Goal: Task Accomplishment & Management: Use online tool/utility

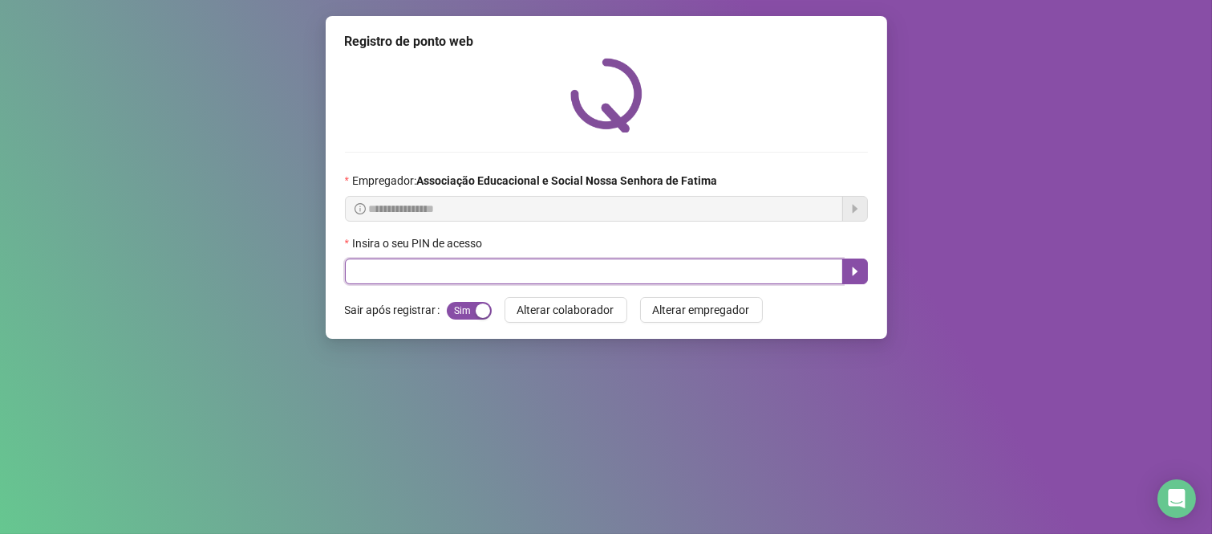
click at [618, 279] on input "text" at bounding box center [594, 271] width 498 height 26
type input "****"
click at [856, 270] on icon "caret-right" at bounding box center [855, 271] width 13 height 13
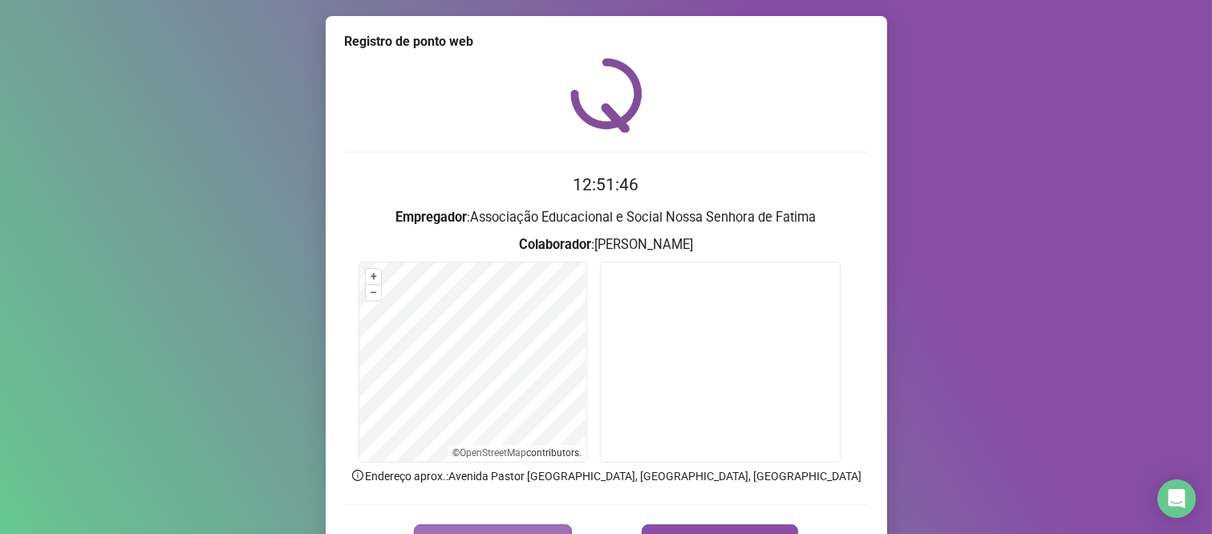
click at [461, 527] on button "REGISTRAR PONTO" at bounding box center [493, 540] width 158 height 32
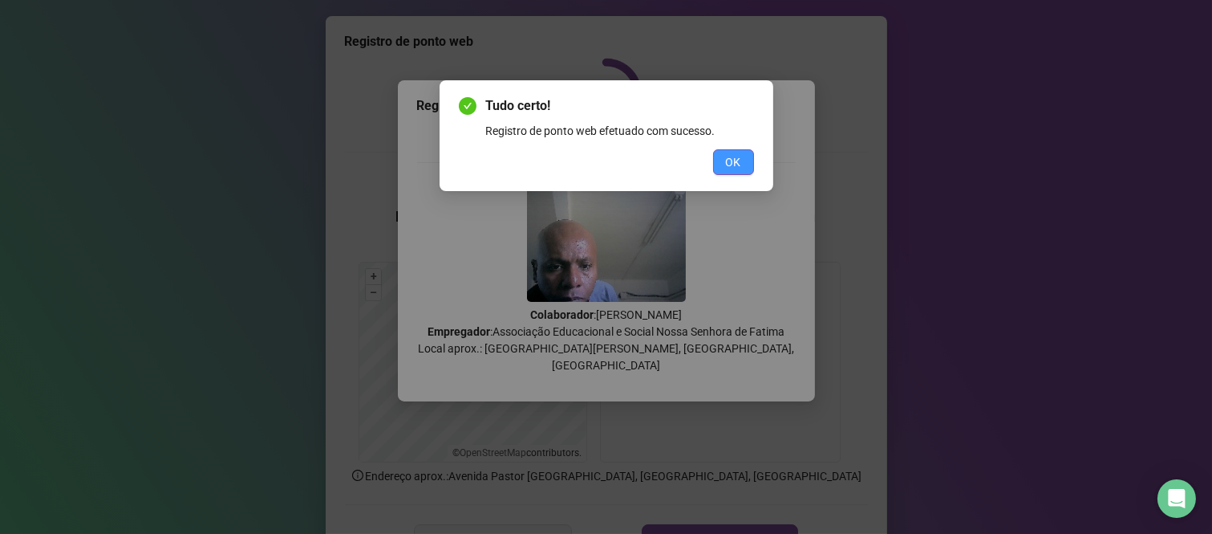
click at [731, 164] on span "OK" at bounding box center [733, 162] width 15 height 18
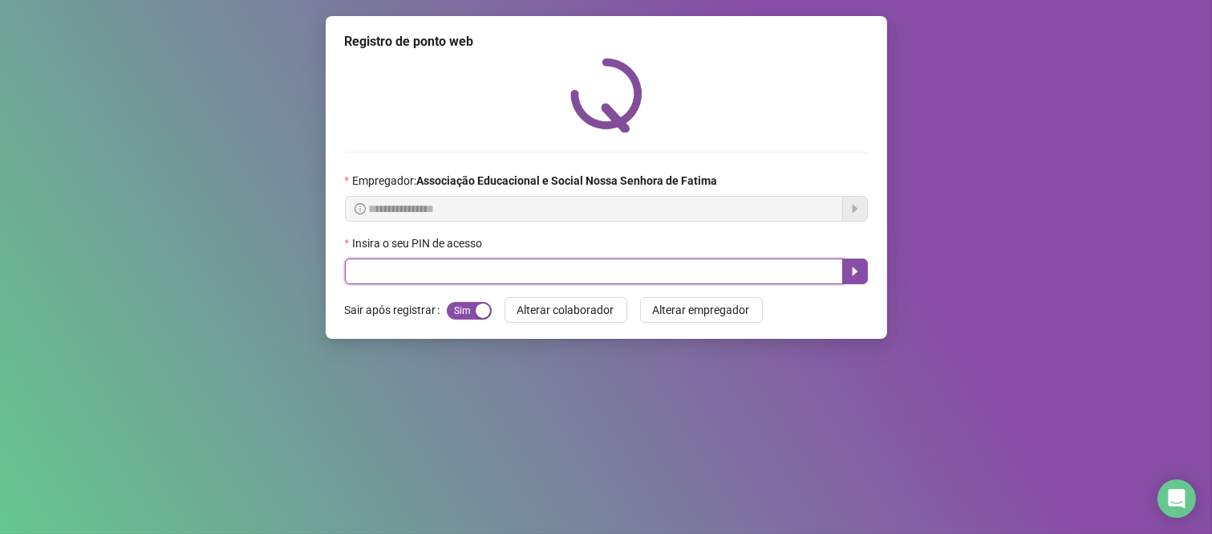
click at [720, 276] on input "text" at bounding box center [594, 271] width 498 height 26
type input "****"
click at [849, 277] on icon "caret-right" at bounding box center [855, 271] width 13 height 13
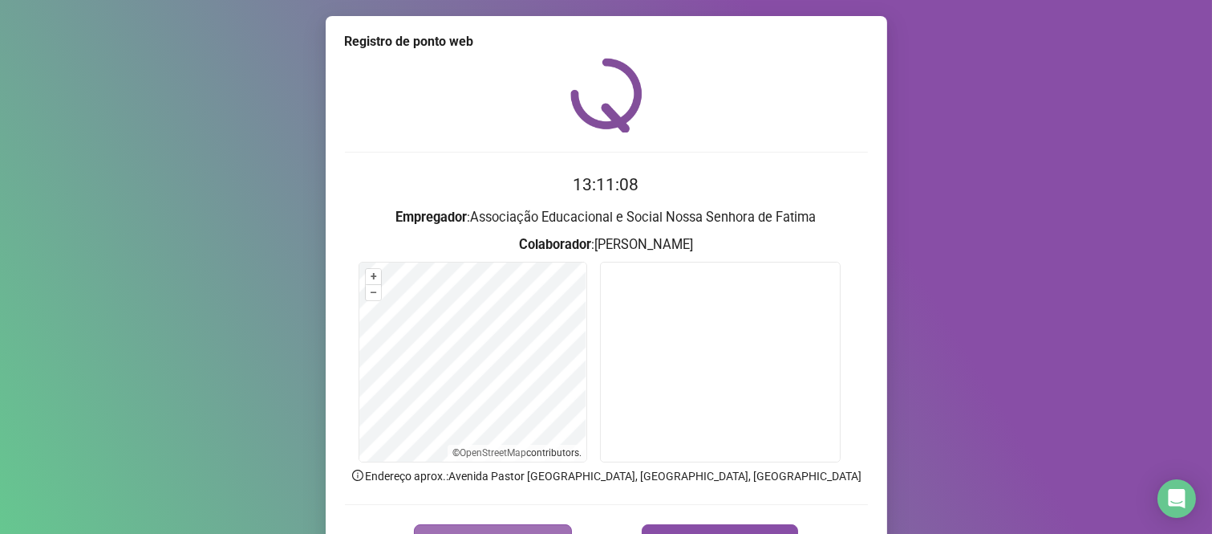
click at [474, 527] on button "REGISTRAR PONTO" at bounding box center [493, 540] width 158 height 32
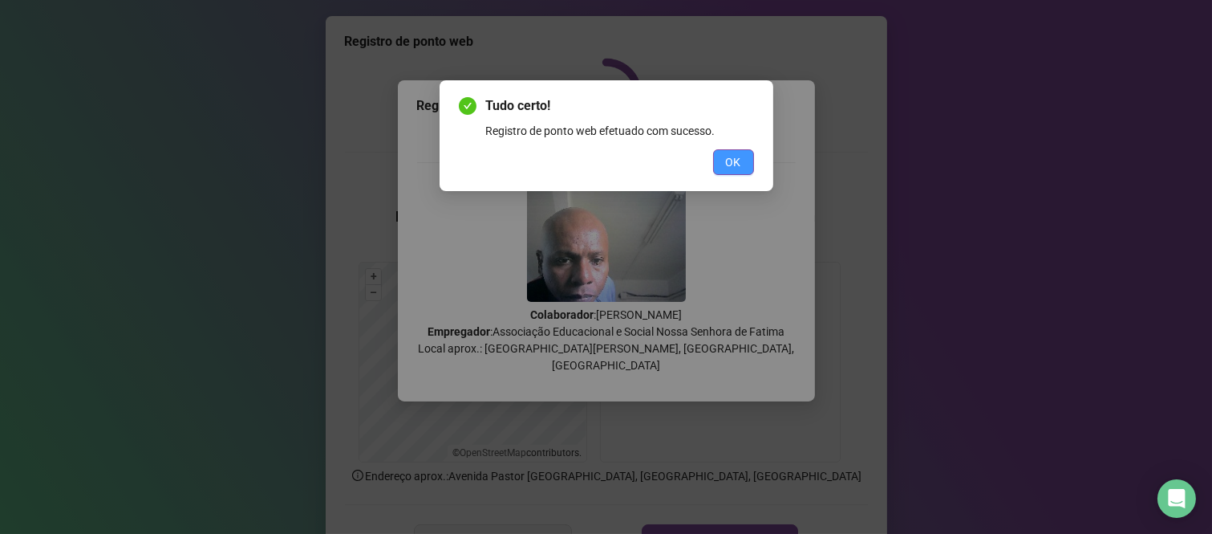
click at [724, 155] on button "OK" at bounding box center [733, 162] width 41 height 26
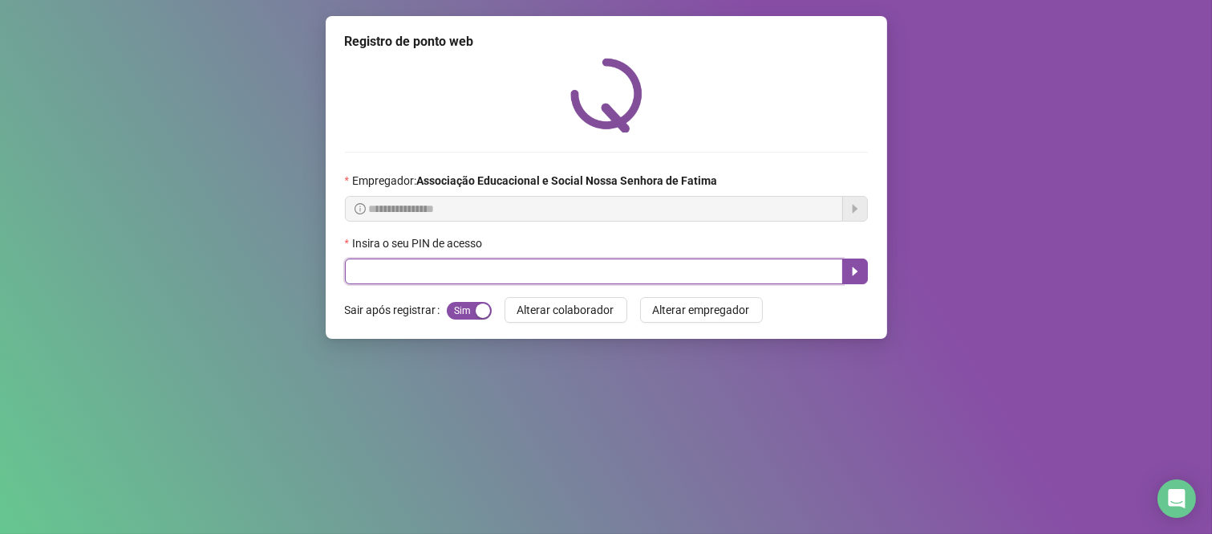
click at [444, 282] on input "text" at bounding box center [594, 271] width 498 height 26
type input "***"
click at [846, 276] on button "button" at bounding box center [855, 271] width 26 height 26
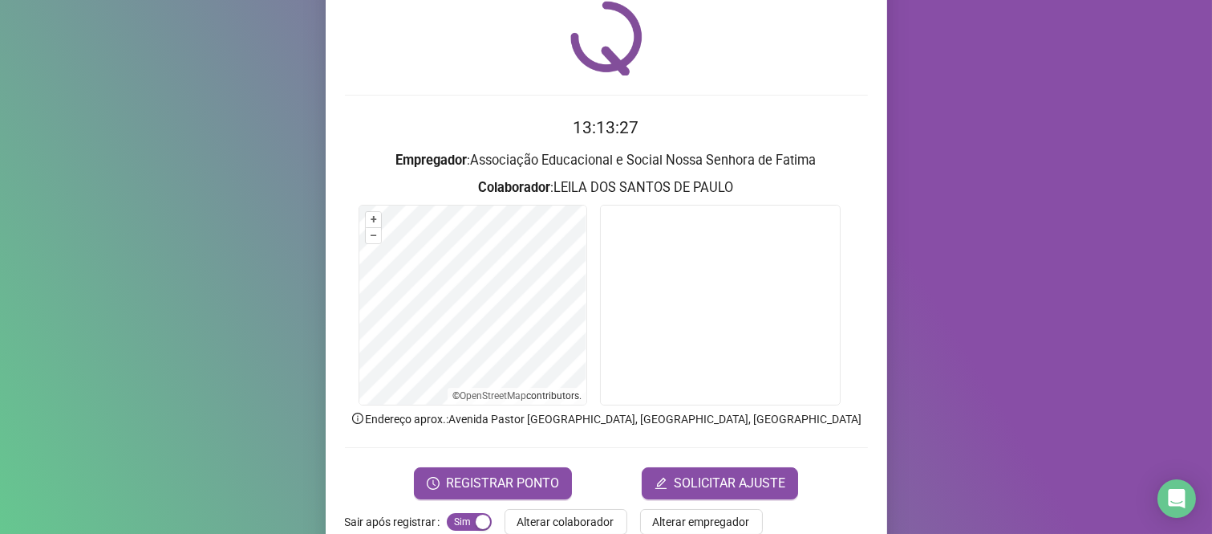
scroll to position [91, 0]
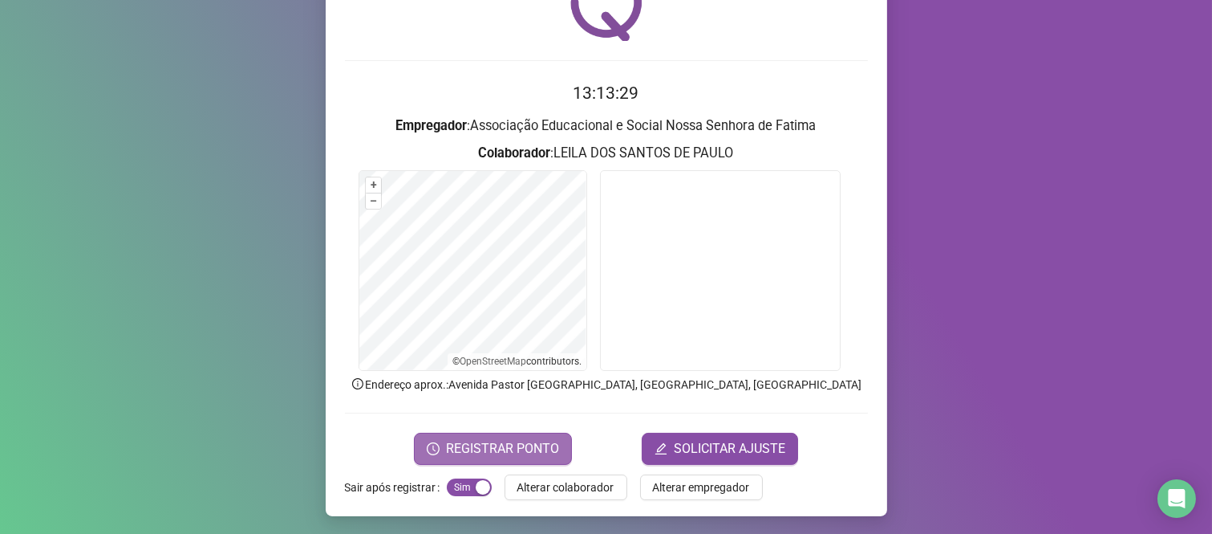
click at [509, 444] on span "REGISTRAR PONTO" at bounding box center [502, 448] width 113 height 19
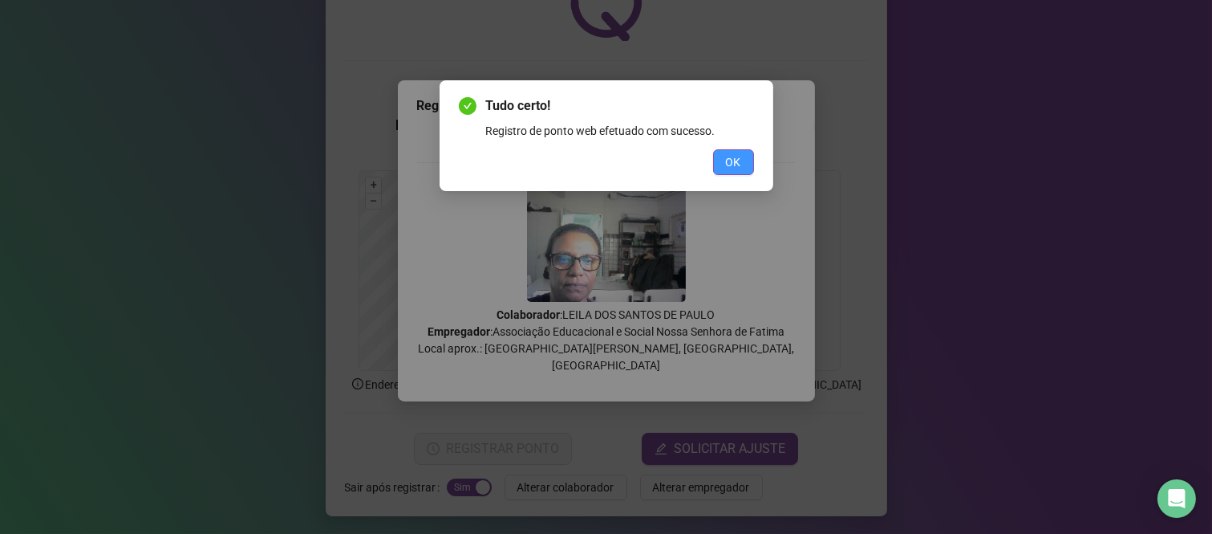
click at [735, 153] on span "OK" at bounding box center [733, 162] width 15 height 18
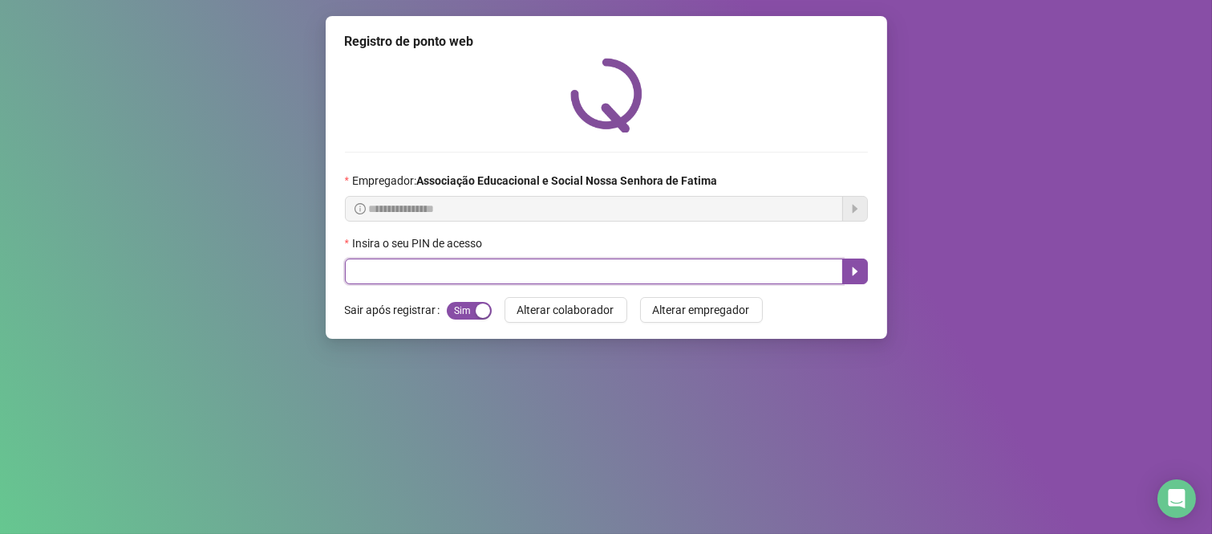
click at [728, 274] on input "text" at bounding box center [594, 271] width 498 height 26
type input "****"
click at [855, 270] on icon "caret-right" at bounding box center [855, 271] width 13 height 13
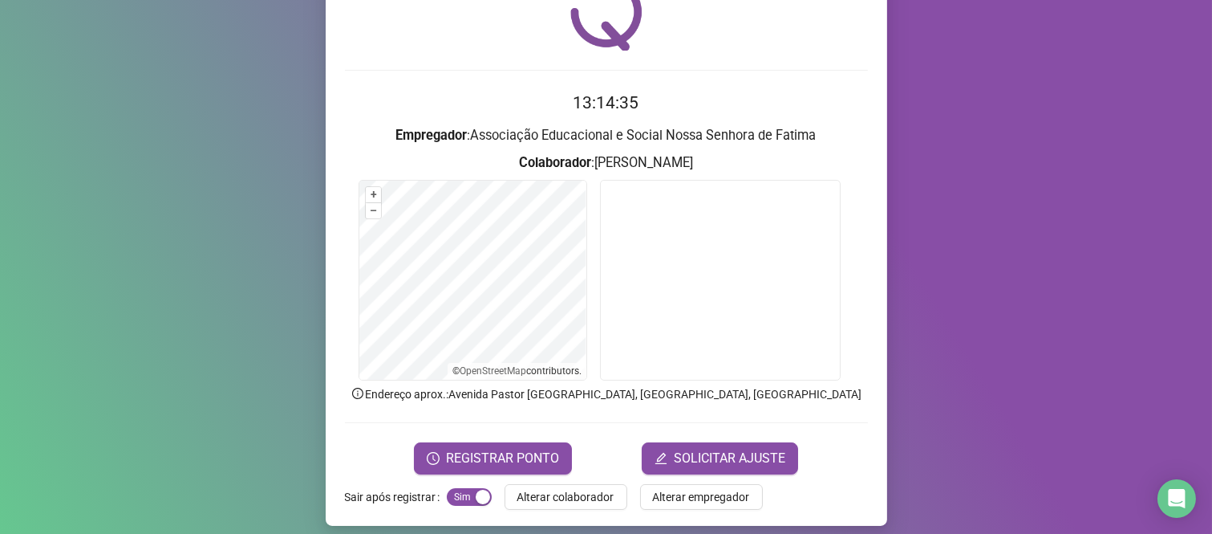
scroll to position [91, 0]
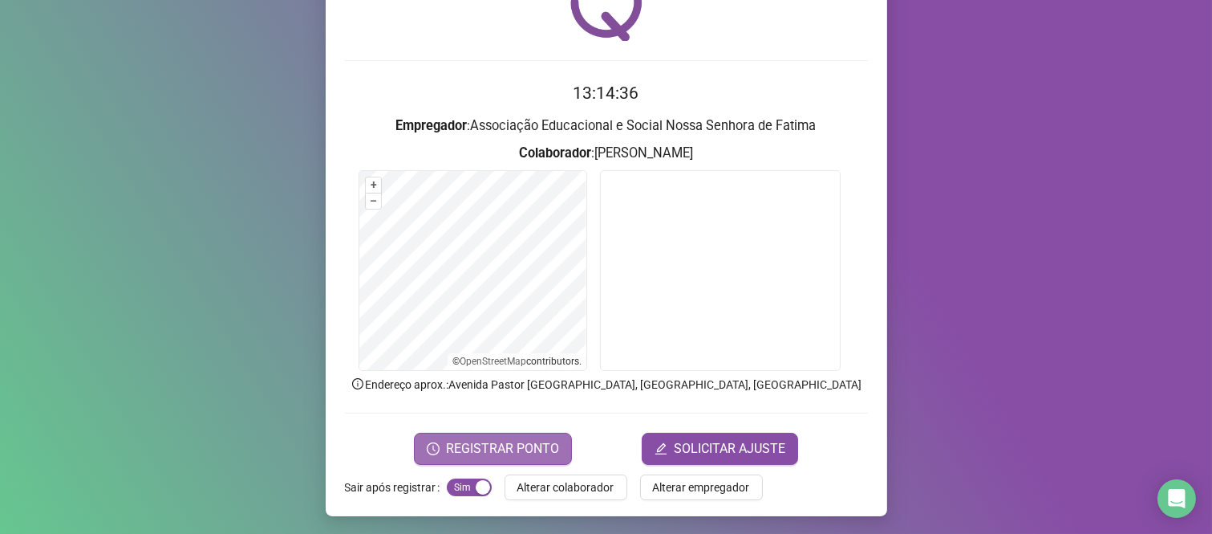
click at [524, 444] on span "REGISTRAR PONTO" at bounding box center [502, 448] width 113 height 19
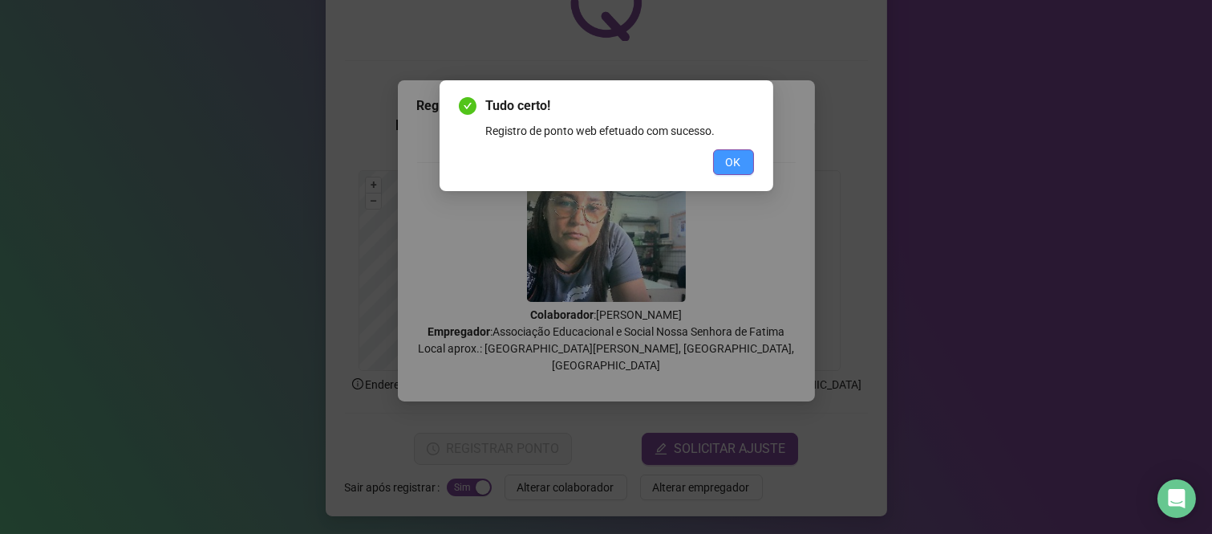
click at [739, 155] on span "OK" at bounding box center [733, 162] width 15 height 18
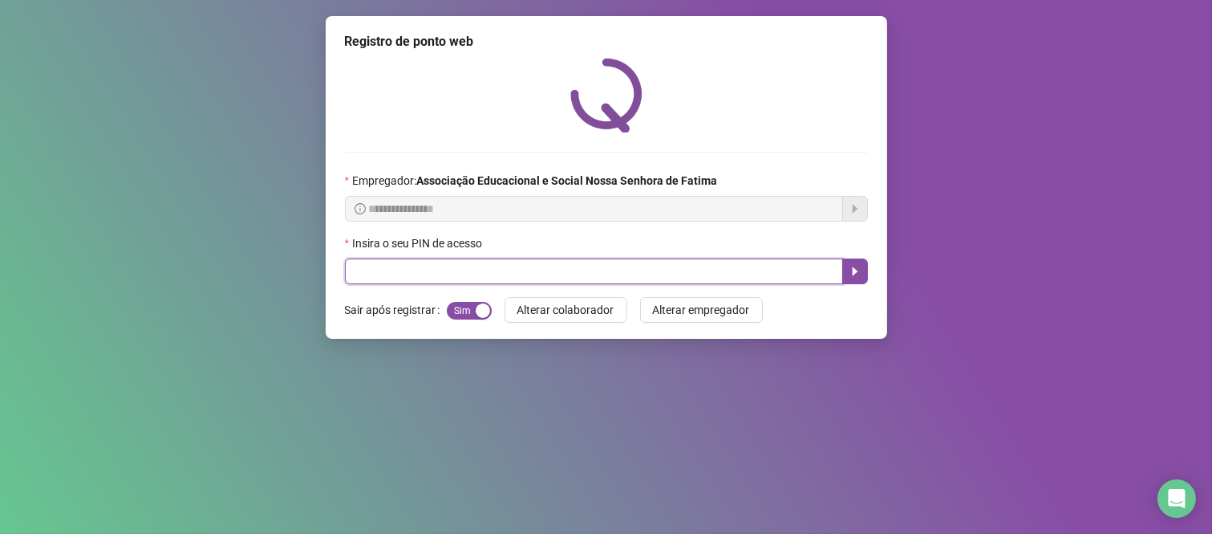
click at [412, 274] on input "text" at bounding box center [594, 271] width 498 height 26
type input "****"
click at [849, 274] on icon "caret-right" at bounding box center [855, 271] width 13 height 13
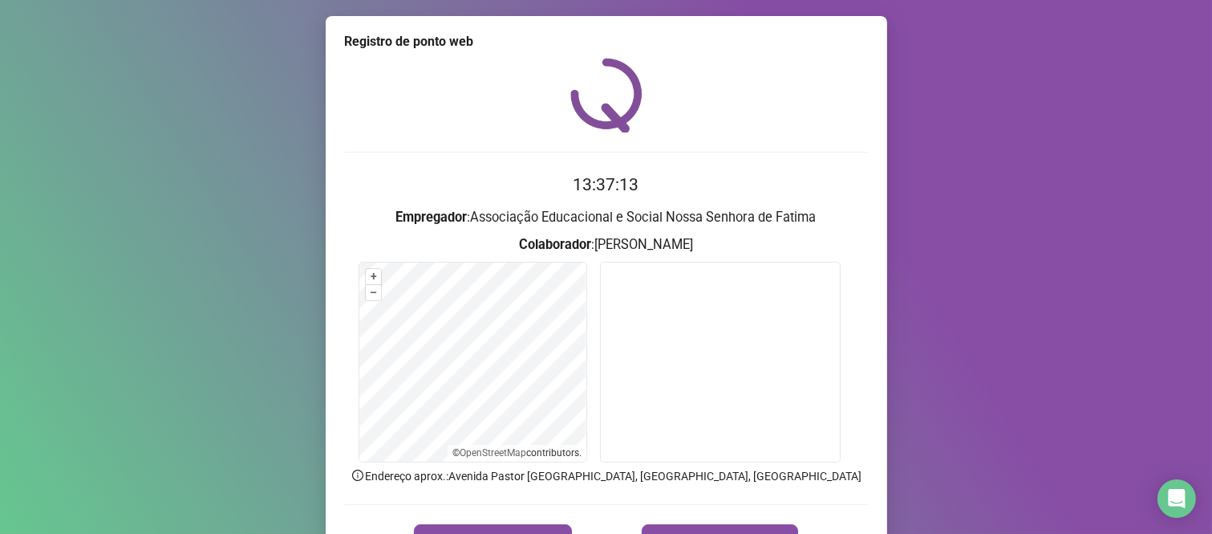
scroll to position [91, 0]
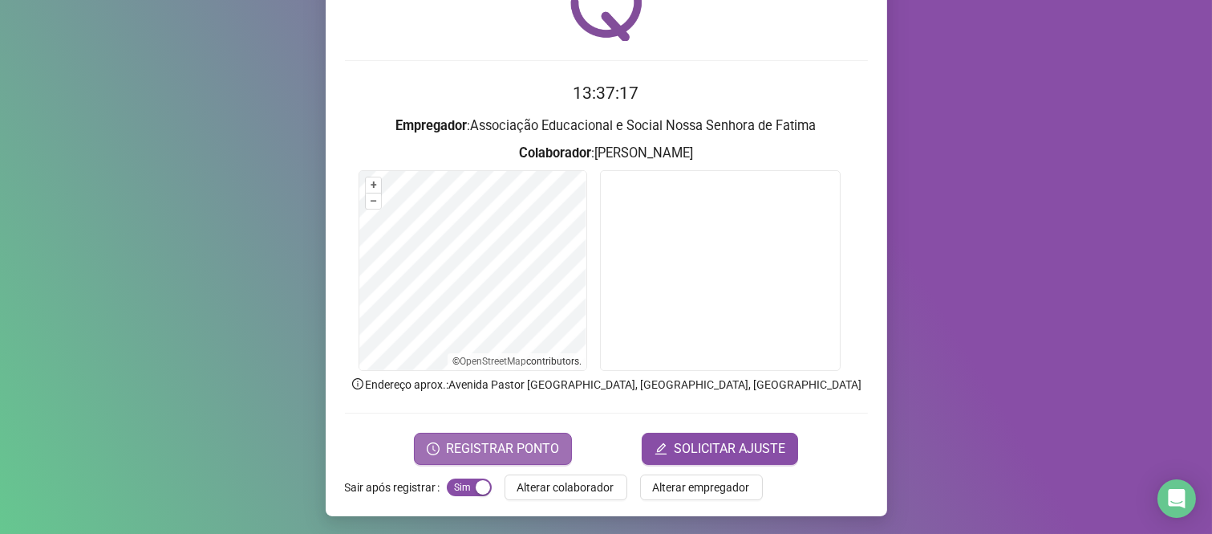
click at [493, 441] on span "REGISTRAR PONTO" at bounding box center [502, 448] width 113 height 19
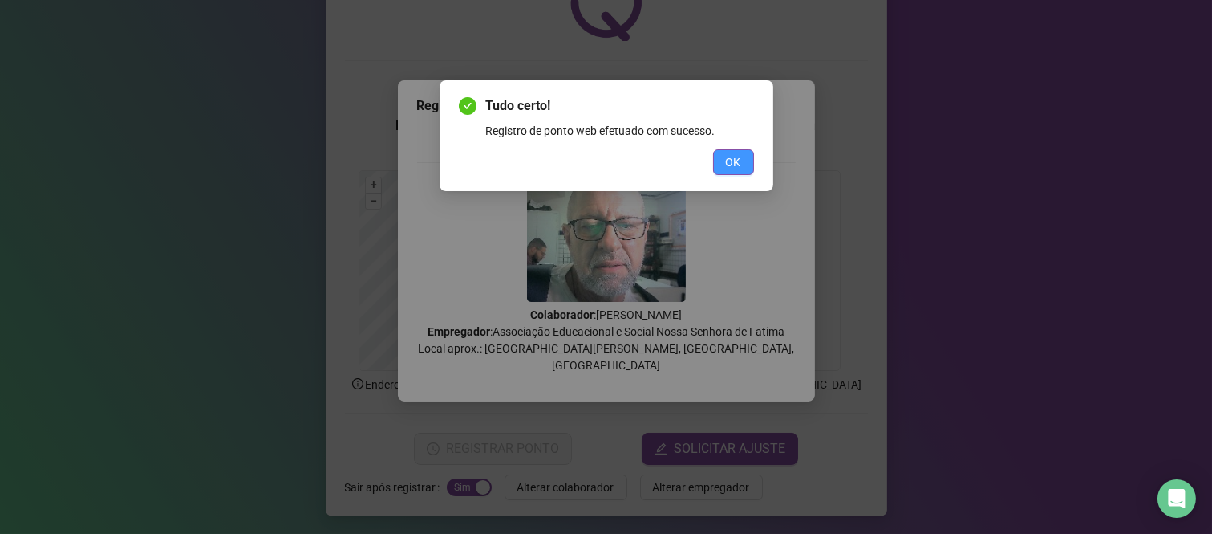
click at [720, 170] on button "OK" at bounding box center [733, 162] width 41 height 26
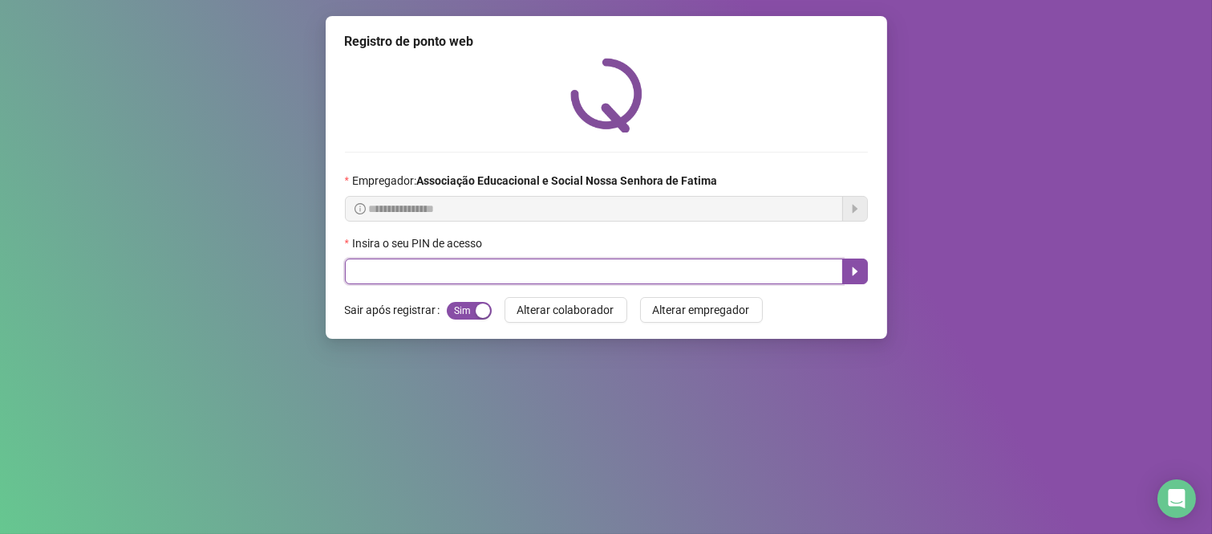
click at [453, 270] on input "text" at bounding box center [594, 271] width 498 height 26
type input "****"
click at [844, 281] on button "button" at bounding box center [855, 271] width 26 height 26
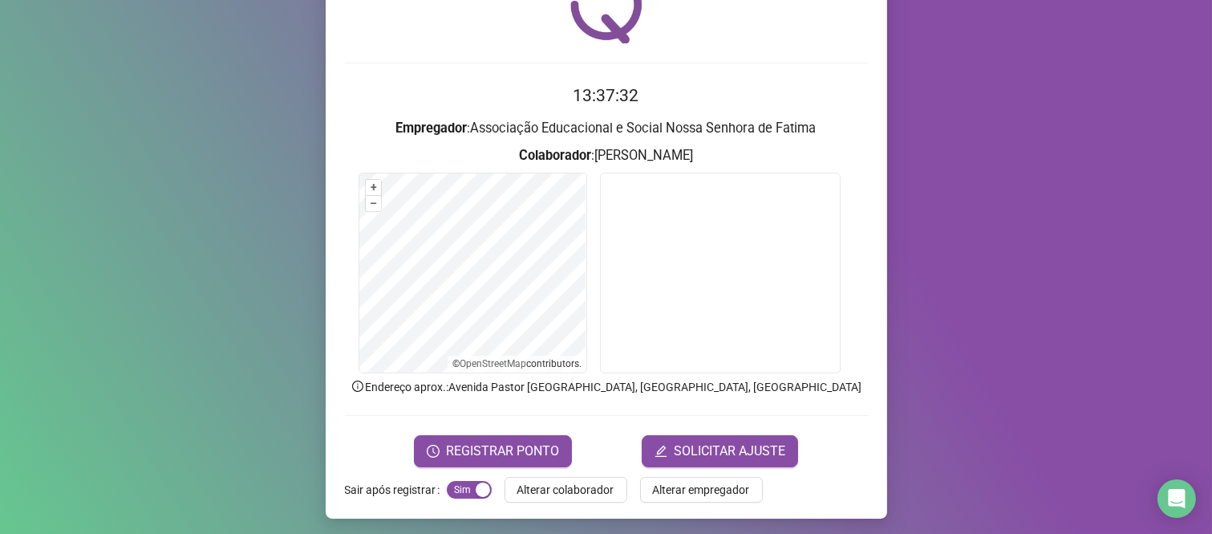
scroll to position [91, 0]
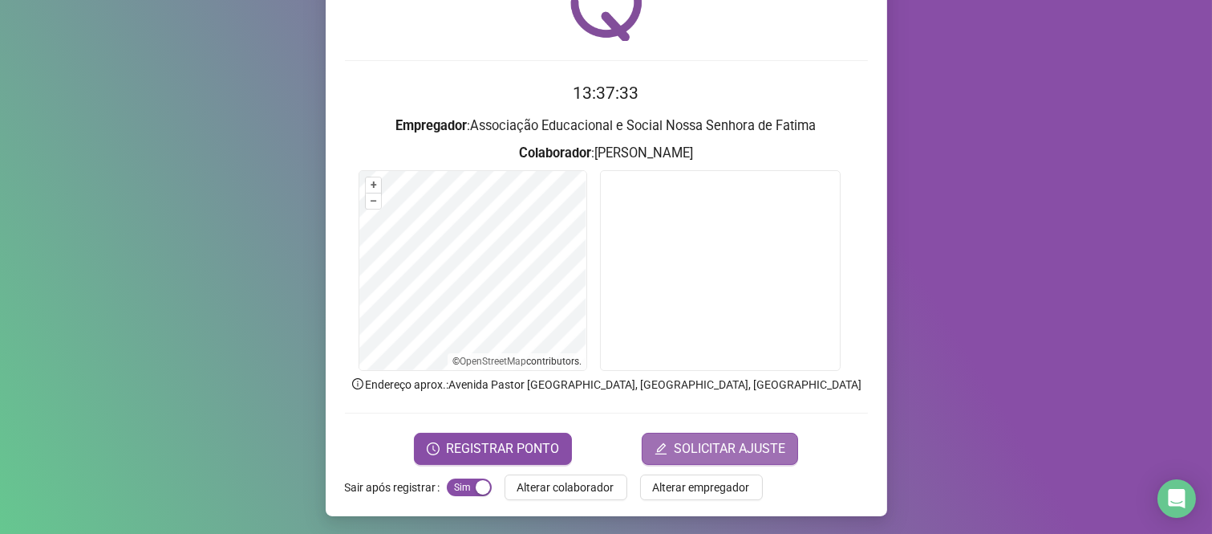
click at [756, 439] on span "SOLICITAR AJUSTE" at bounding box center [730, 448] width 112 height 19
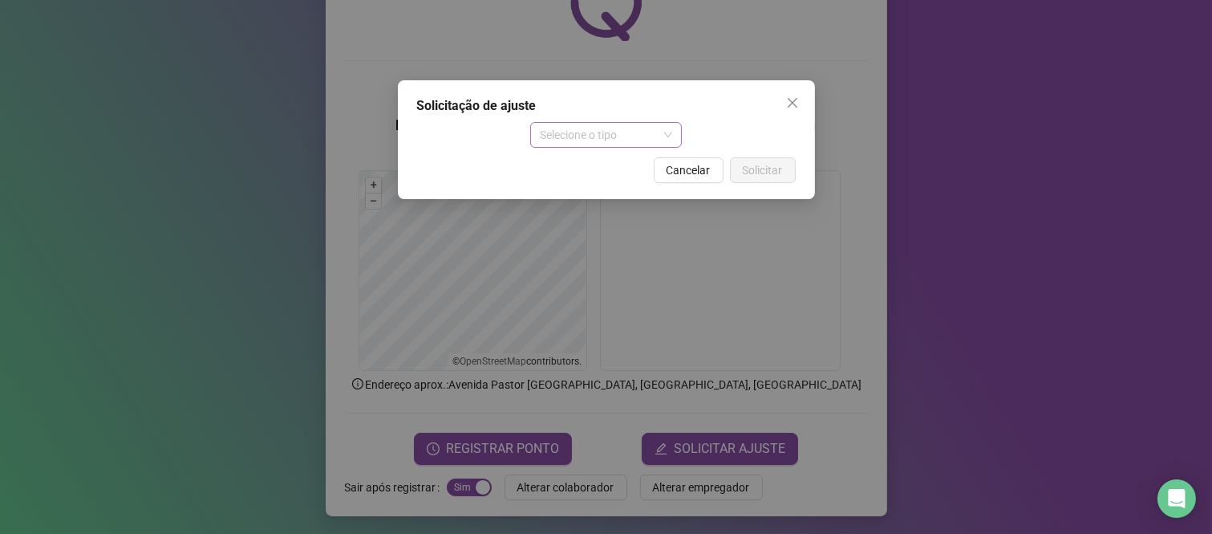
click at [674, 132] on div "Selecione o tipo" at bounding box center [606, 135] width 152 height 26
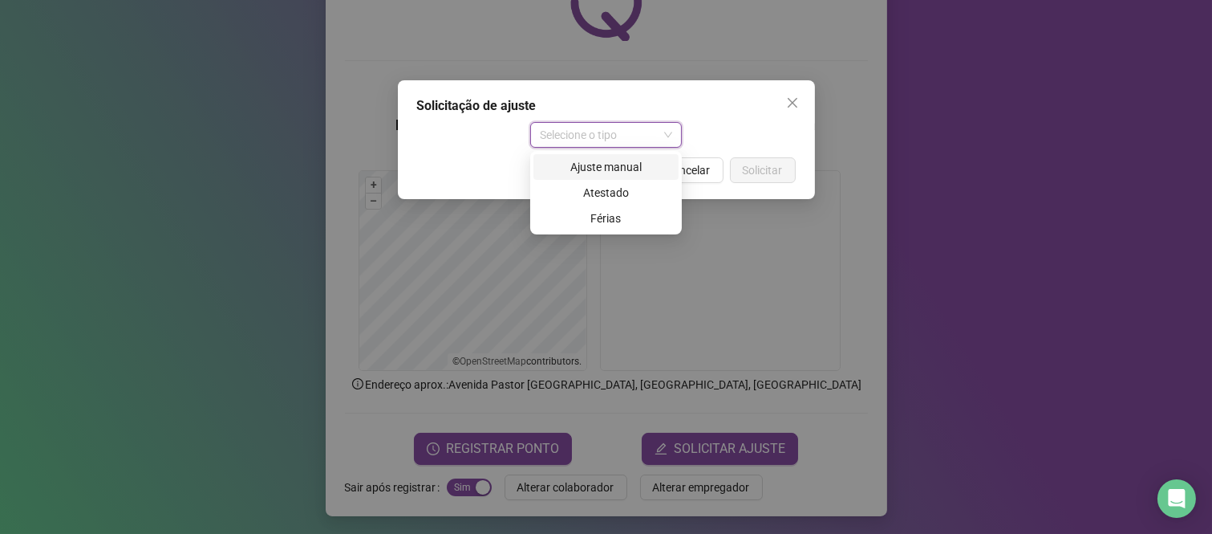
click at [647, 167] on div "Ajuste manual" at bounding box center [606, 167] width 126 height 18
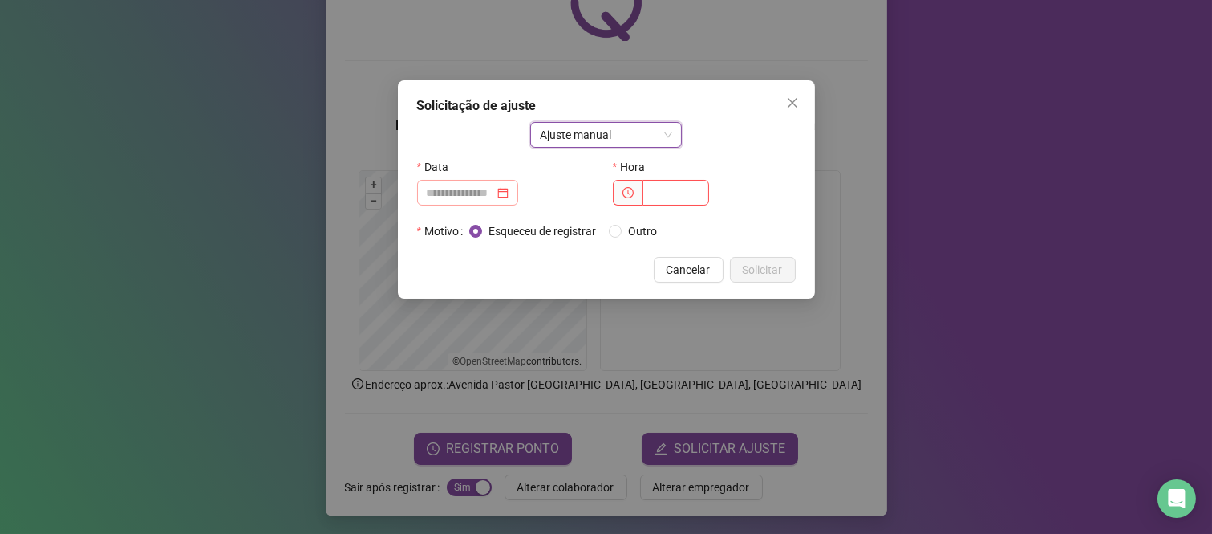
click at [509, 199] on div at bounding box center [468, 193] width 82 height 18
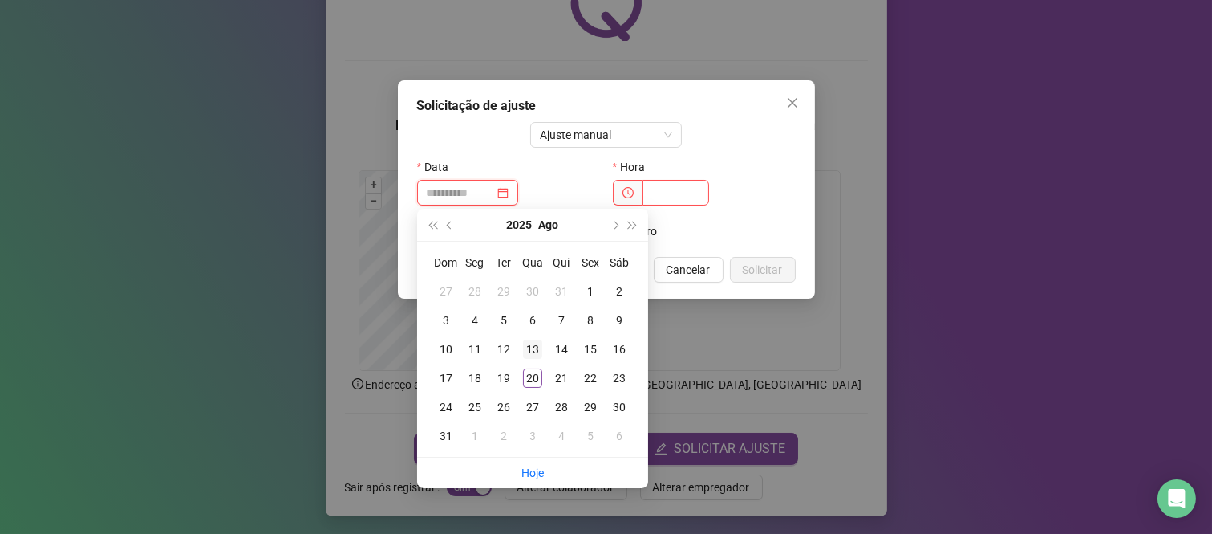
type input "**********"
click at [538, 354] on div "13" at bounding box center [532, 348] width 19 height 19
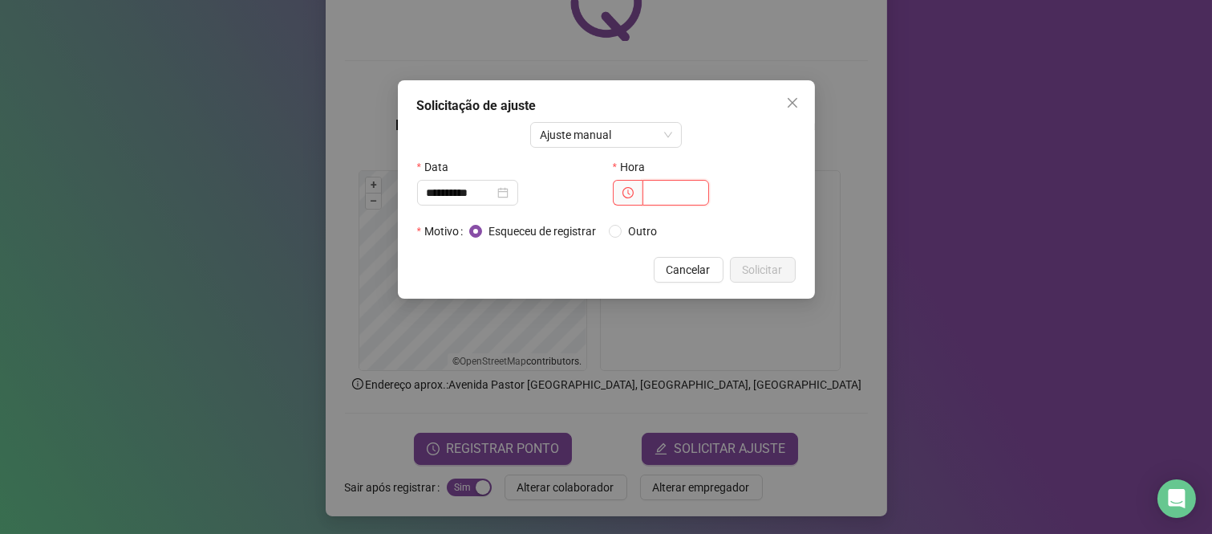
click at [690, 186] on input "text" at bounding box center [676, 193] width 67 height 26
type input "*****"
click at [771, 266] on span "Solicitar" at bounding box center [763, 270] width 40 height 18
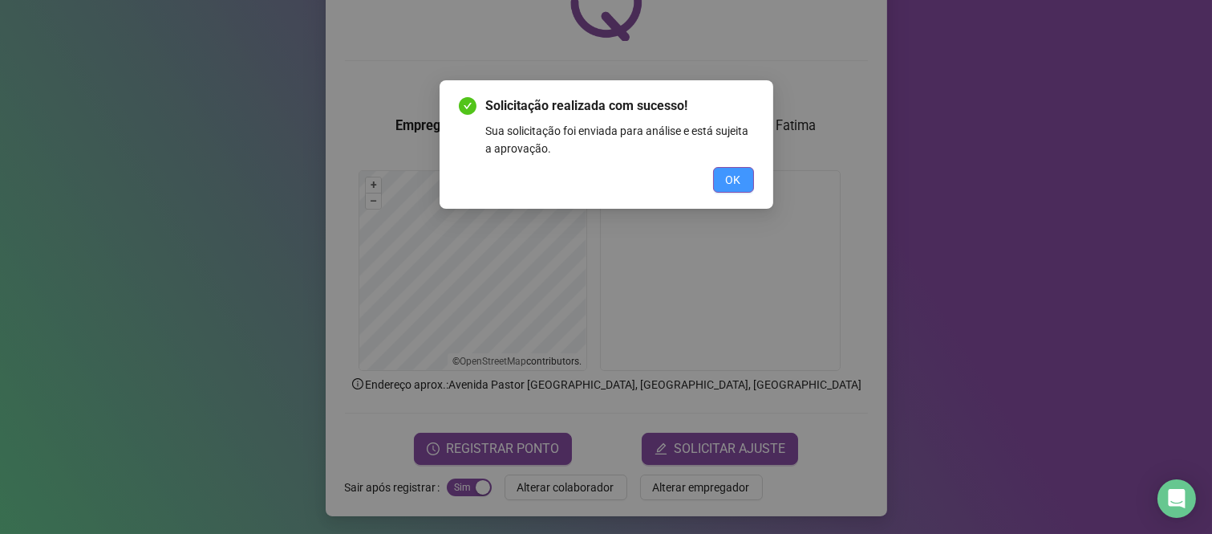
click at [740, 181] on span "OK" at bounding box center [733, 180] width 15 height 18
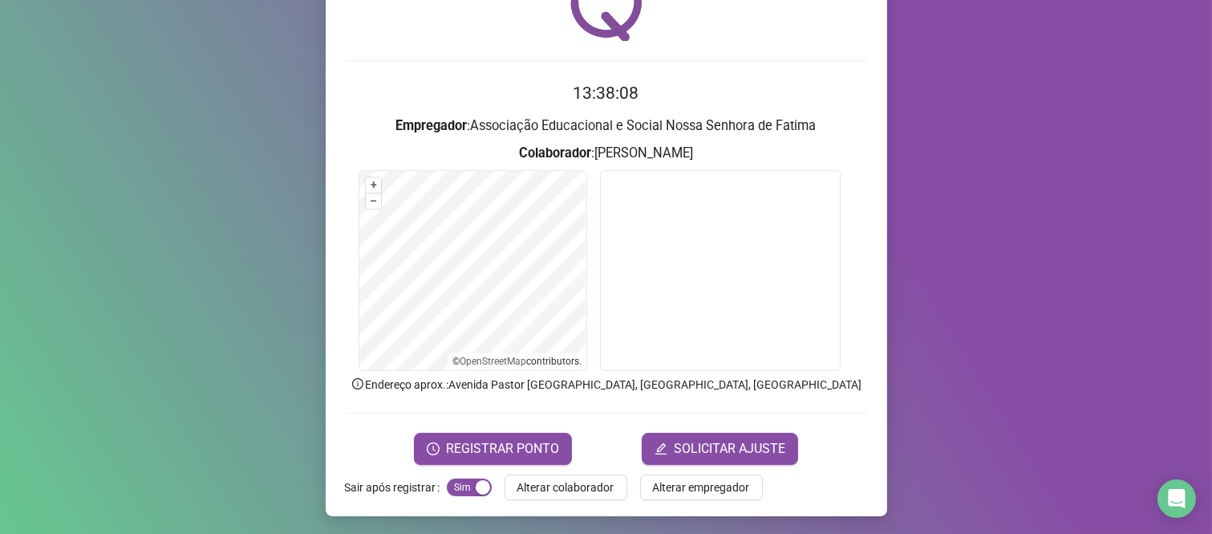
click at [363, 483] on label "Sair após registrar" at bounding box center [396, 487] width 102 height 26
click at [725, 487] on span "Alterar empregador" at bounding box center [701, 487] width 97 height 18
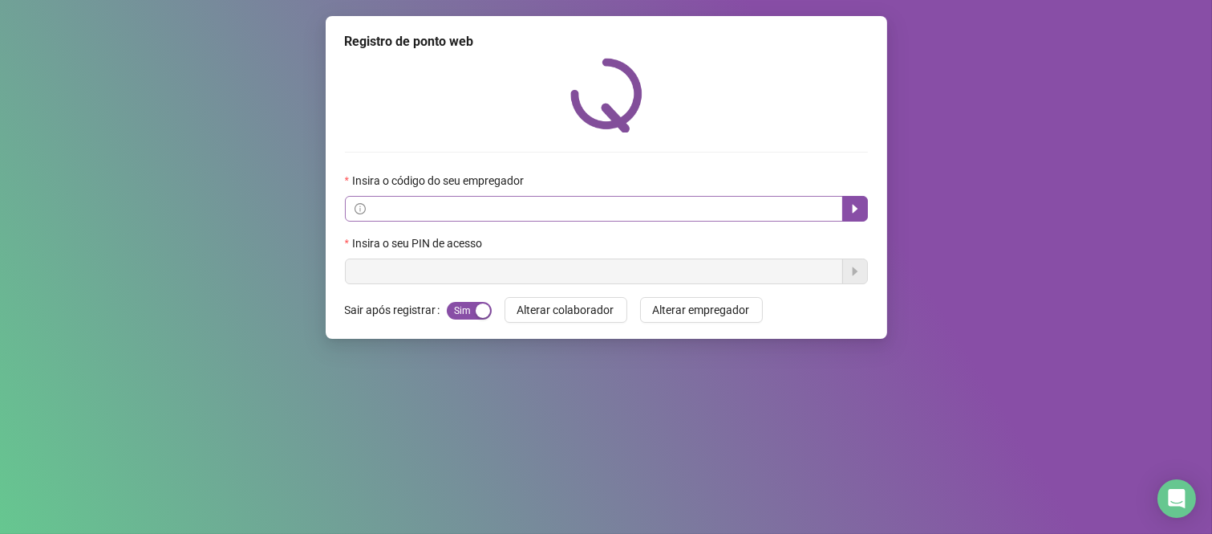
click at [485, 199] on span at bounding box center [594, 209] width 498 height 26
click at [850, 214] on icon "caret-right" at bounding box center [855, 208] width 13 height 13
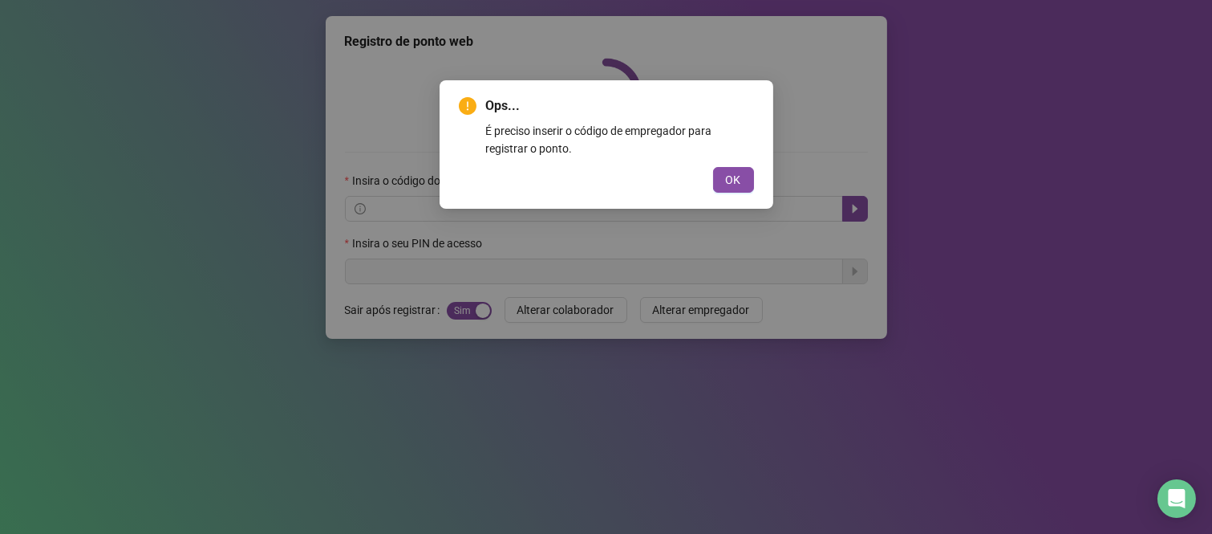
click at [722, 197] on div "Ops... É preciso inserir o código de empregador para registrar o ponto. OK" at bounding box center [607, 144] width 334 height 128
click at [726, 180] on span "OK" at bounding box center [733, 180] width 15 height 18
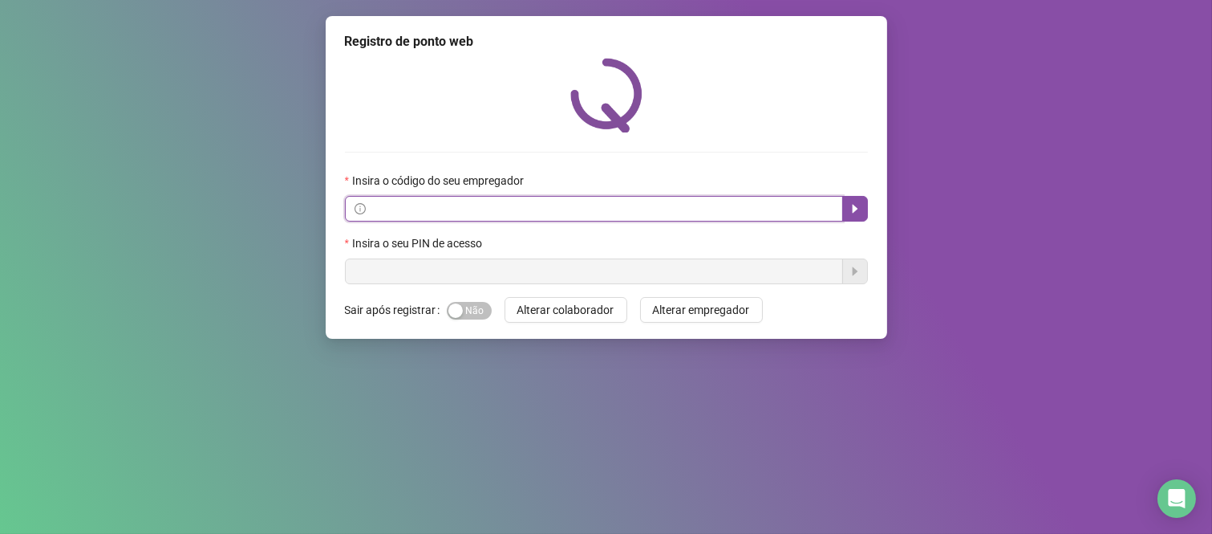
click at [396, 209] on input "text" at bounding box center [601, 209] width 465 height 18
click at [857, 213] on icon "caret-right" at bounding box center [855, 208] width 13 height 13
type input "**********"
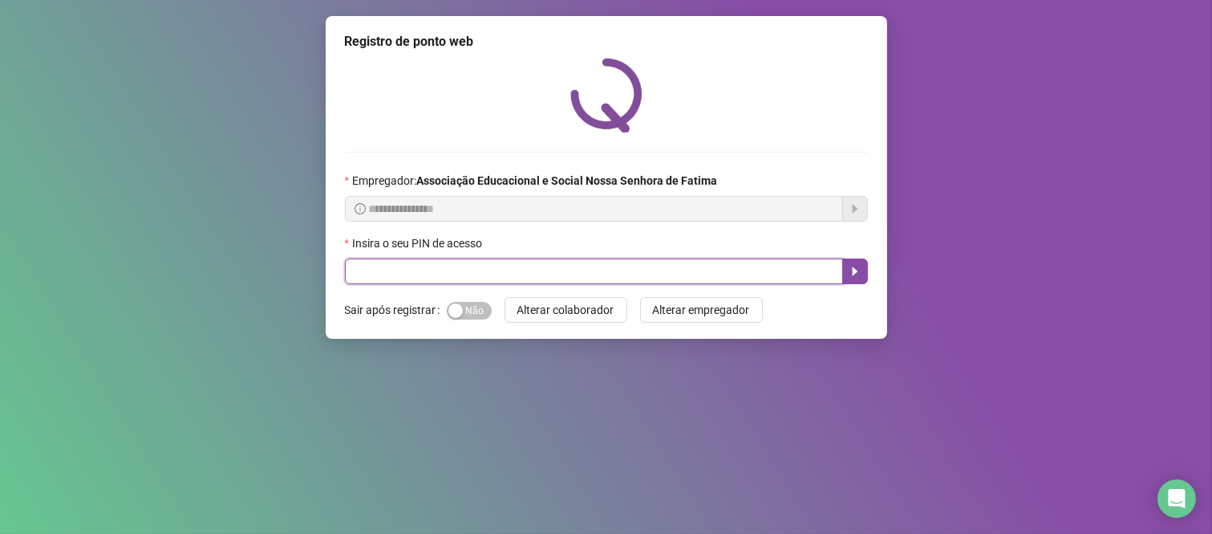
click at [521, 277] on input "text" at bounding box center [594, 271] width 498 height 26
type input "****"
click at [853, 274] on icon "caret-right" at bounding box center [855, 271] width 6 height 9
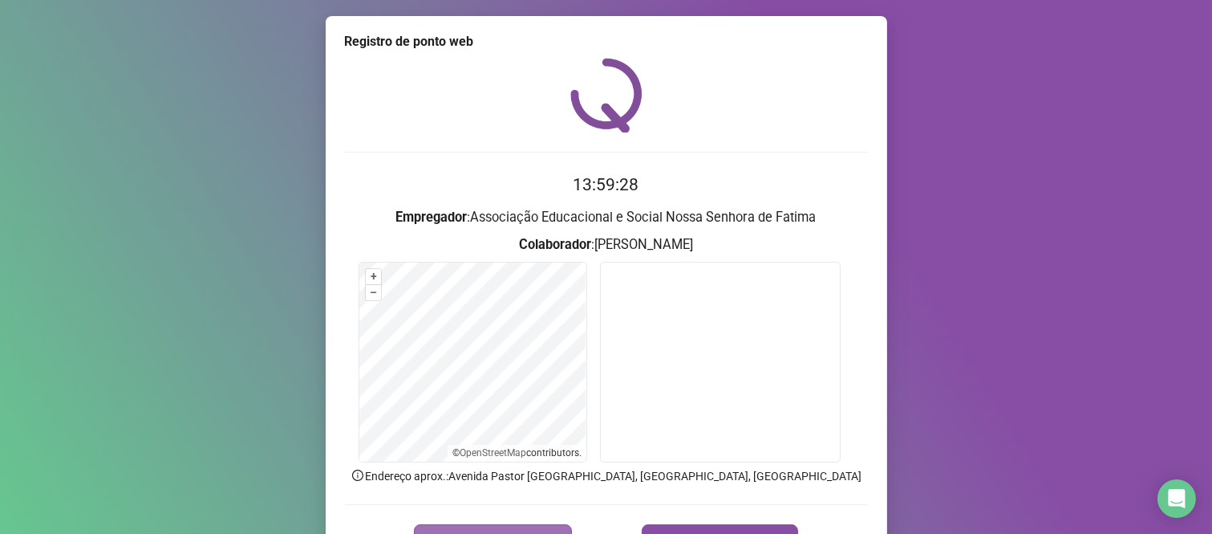
click at [534, 524] on button "REGISTRAR PONTO" at bounding box center [493, 540] width 158 height 32
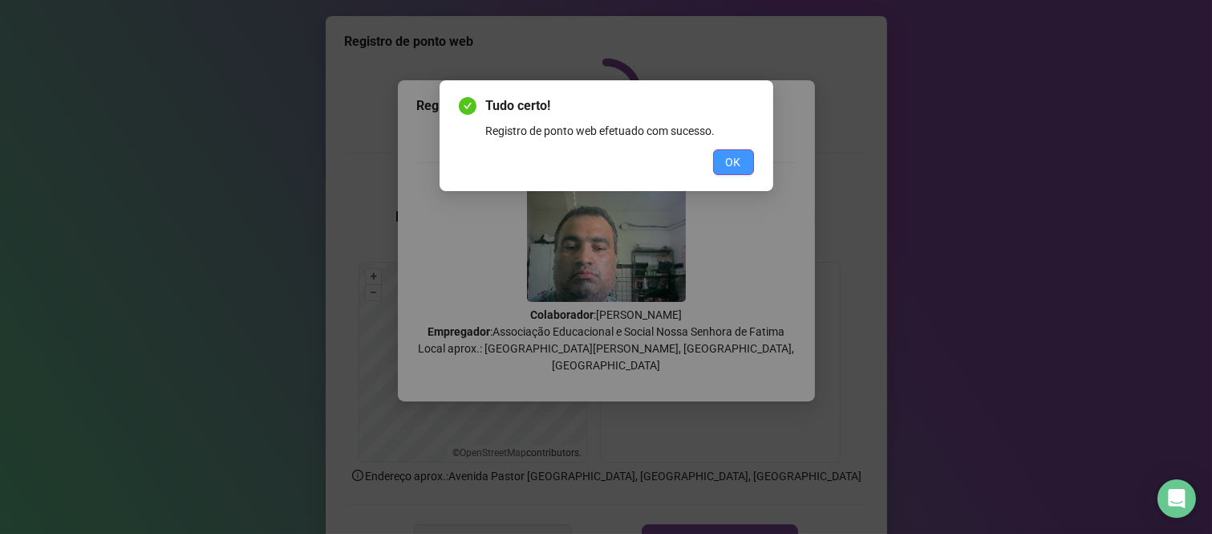
click at [735, 158] on span "OK" at bounding box center [733, 162] width 15 height 18
